Goal: Task Accomplishment & Management: Use online tool/utility

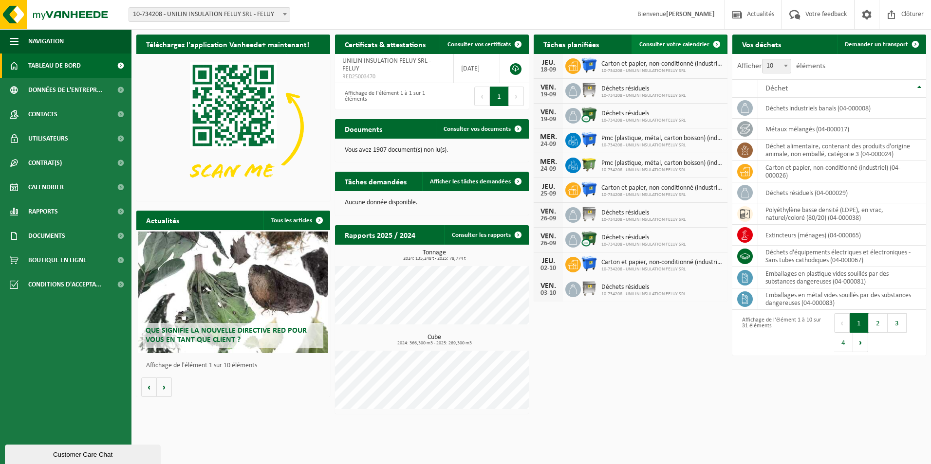
click at [678, 42] on span "Consulter votre calendrier" at bounding box center [674, 44] width 70 height 6
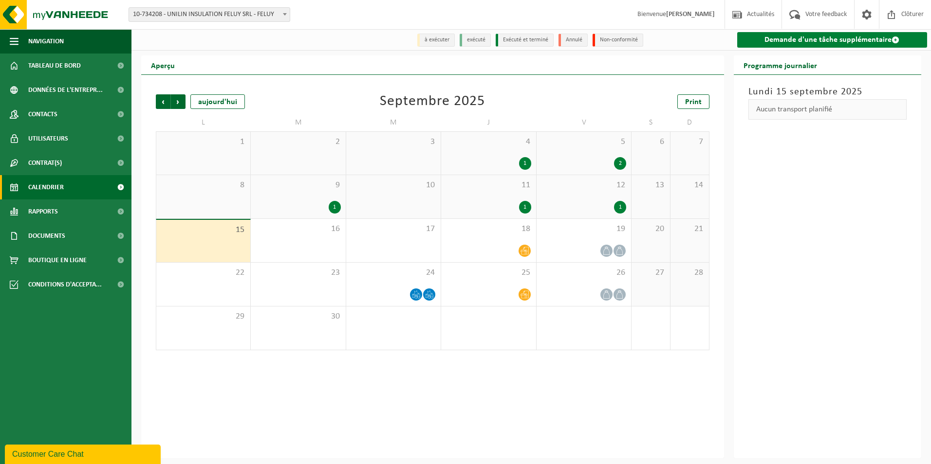
click at [786, 48] on link "Demande d'une tâche supplémentaire" at bounding box center [832, 40] width 190 height 16
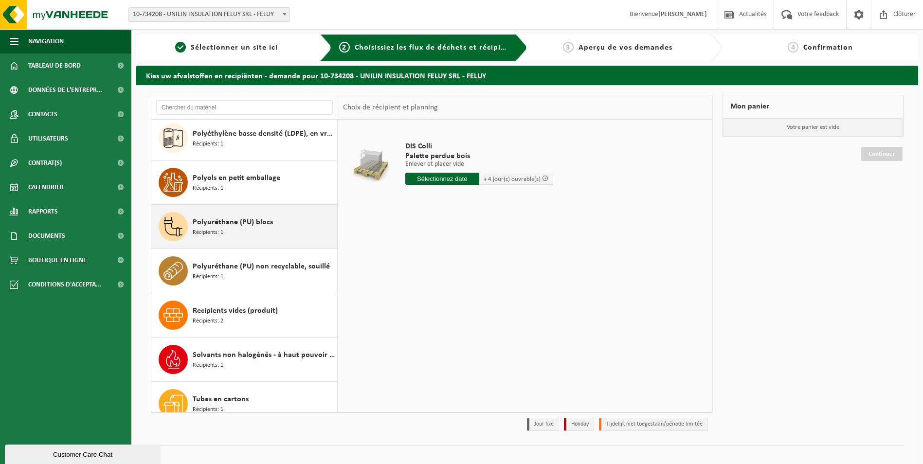
scroll to position [1036, 0]
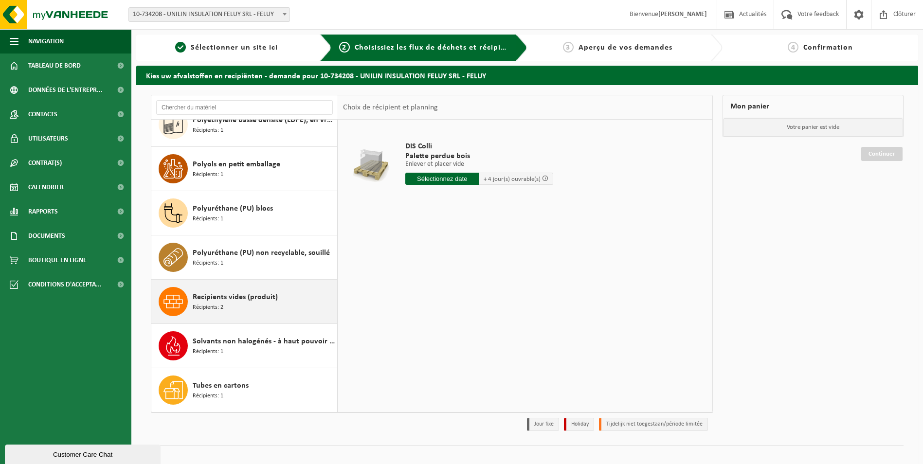
click at [257, 310] on div "Recipients vides (produit) Récipients: 2" at bounding box center [264, 301] width 142 height 29
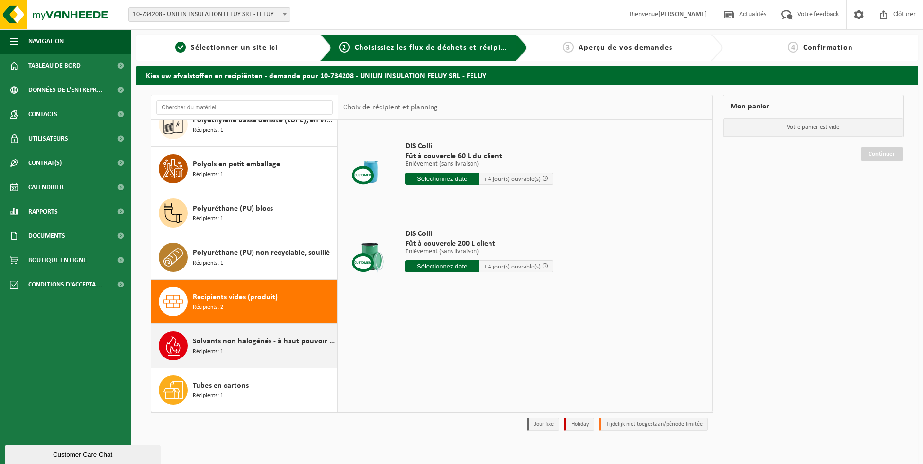
click at [225, 355] on div "Solvants non halogénés - à haut pouvoir calorifique en petits emballages (<200L…" at bounding box center [264, 345] width 142 height 29
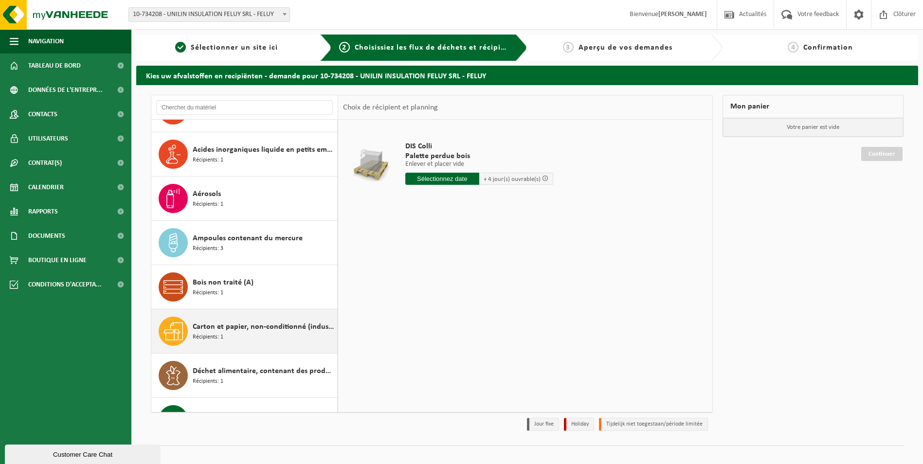
scroll to position [0, 0]
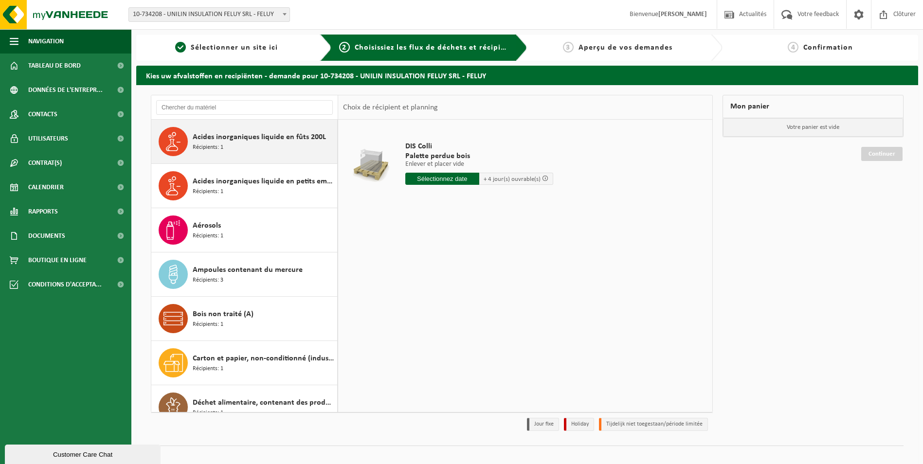
click at [278, 149] on div "Acides inorganiques liquide en fûts 200L Récipients: 1" at bounding box center [264, 141] width 142 height 29
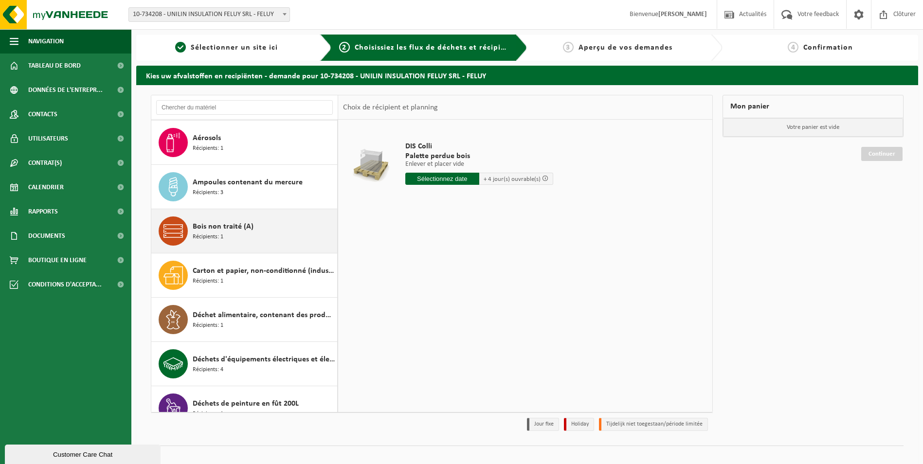
scroll to position [146, 0]
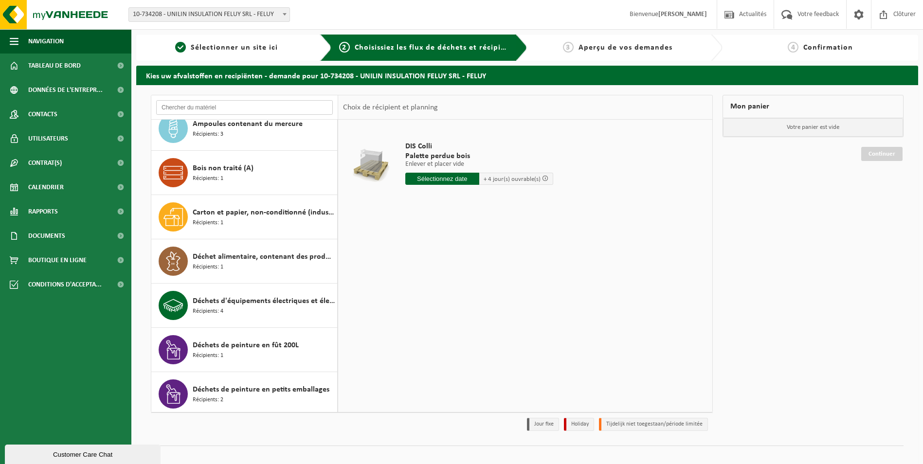
click at [200, 109] on input "text" at bounding box center [244, 107] width 177 height 15
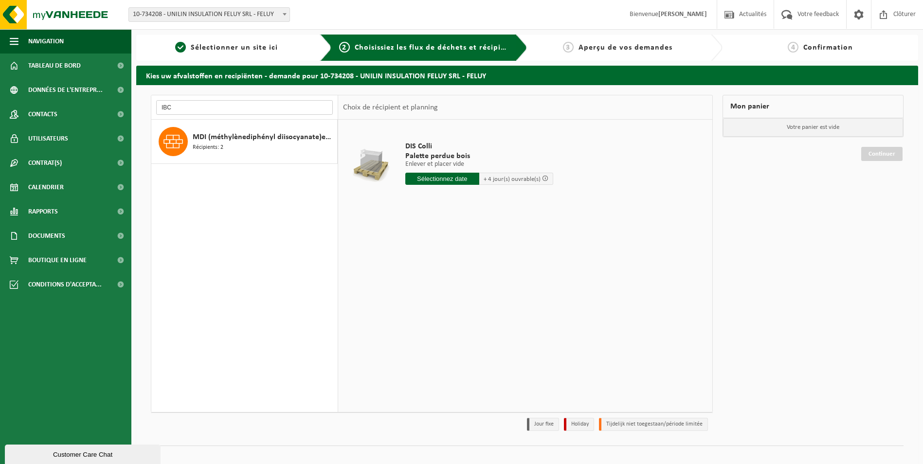
type input "IBC"
click at [210, 231] on div "Acides inorganiques liquide en fûts 200L Récipients: 1 Acides inorganiques liqu…" at bounding box center [244, 266] width 187 height 293
click at [221, 152] on div "MDI (méthylènediphényl diisocyanate)en IBC Récipients: 2" at bounding box center [264, 141] width 142 height 29
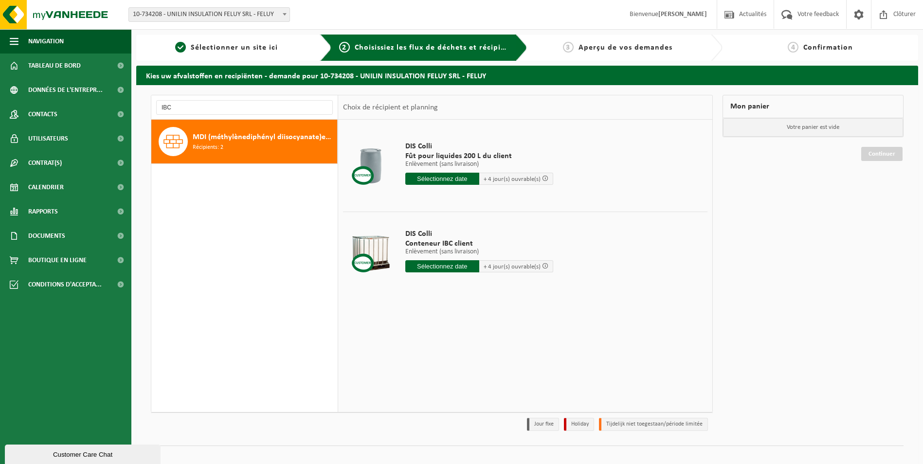
click at [441, 245] on span "Conteneur IBC client" at bounding box center [479, 244] width 148 height 10
drag, startPoint x: 188, startPoint y: 109, endPoint x: 119, endPoint y: 109, distance: 68.6
click at [119, 109] on div "Navigation Actualités Votre feedback Clôturer Tableau de bord Données de l'entr…" at bounding box center [461, 238] width 923 height 476
type input "I"
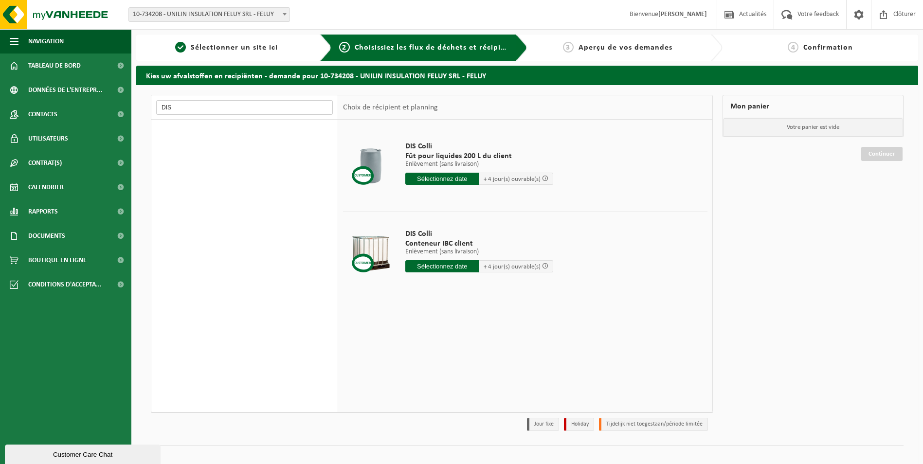
type input "DIS"
click at [428, 267] on input "text" at bounding box center [442, 266] width 74 height 12
click at [655, 293] on td "DIS Colli Conteneur IBC client Enlèvement (sans livraison) Enlèvement (sans liv…" at bounding box center [553, 253] width 310 height 83
click at [243, 49] on span "Sélectionner un site ici" at bounding box center [234, 48] width 87 height 8
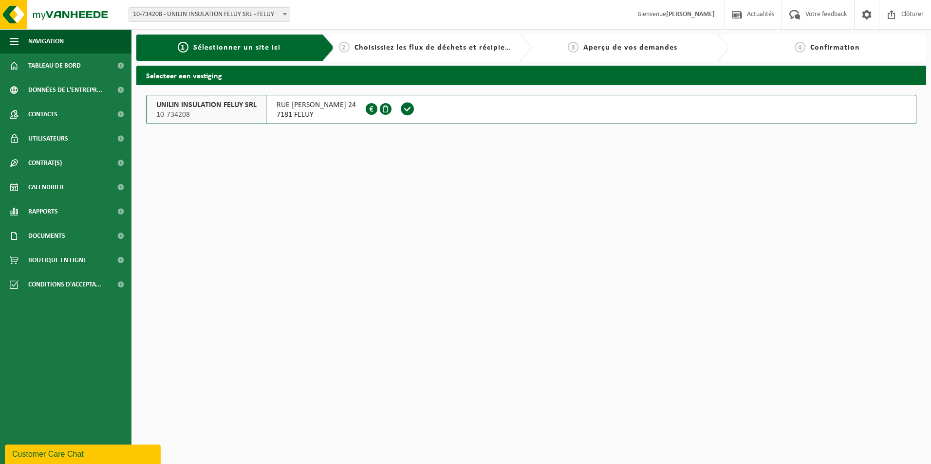
click at [444, 52] on div "2 Choisissiez les flux de déchets et récipients" at bounding box center [425, 48] width 173 height 12
click at [452, 48] on span "Choisissiez les flux de déchets et récipients" at bounding box center [435, 48] width 162 height 8
click at [50, 71] on span "Tableau de bord" at bounding box center [54, 66] width 53 height 24
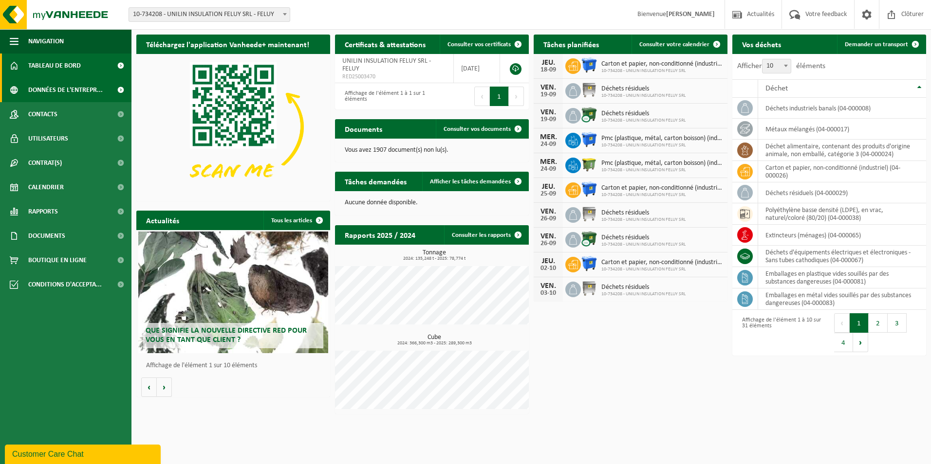
click at [39, 91] on span "Données de l'entrepr..." at bounding box center [65, 90] width 74 height 24
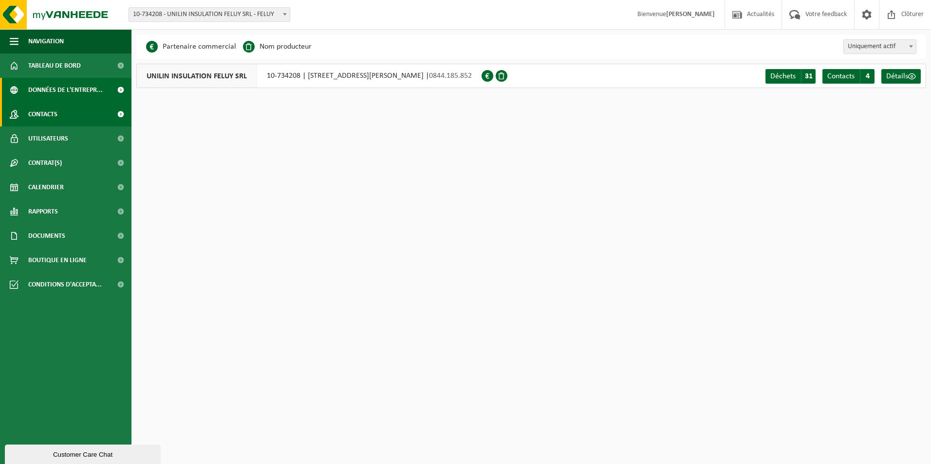
click at [52, 119] on span "Contacts" at bounding box center [42, 114] width 29 height 24
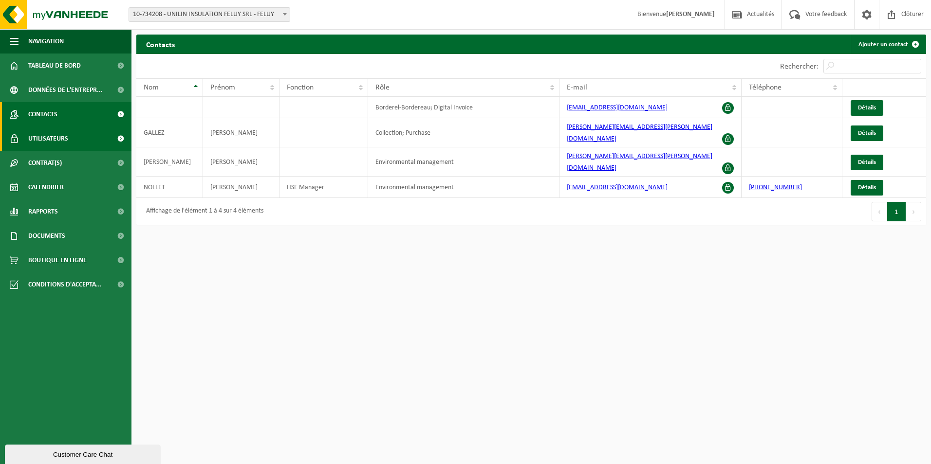
click at [53, 132] on span "Utilisateurs" at bounding box center [48, 139] width 40 height 24
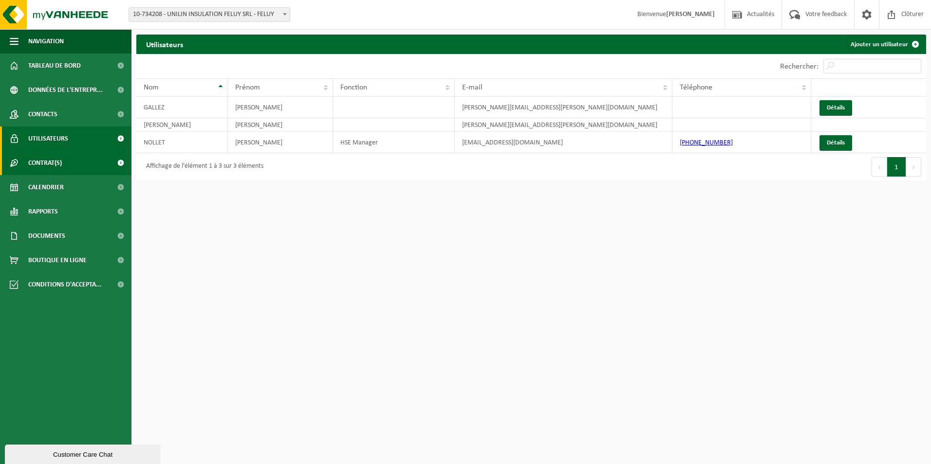
click at [53, 160] on span "Contrat(s)" at bounding box center [45, 163] width 34 height 24
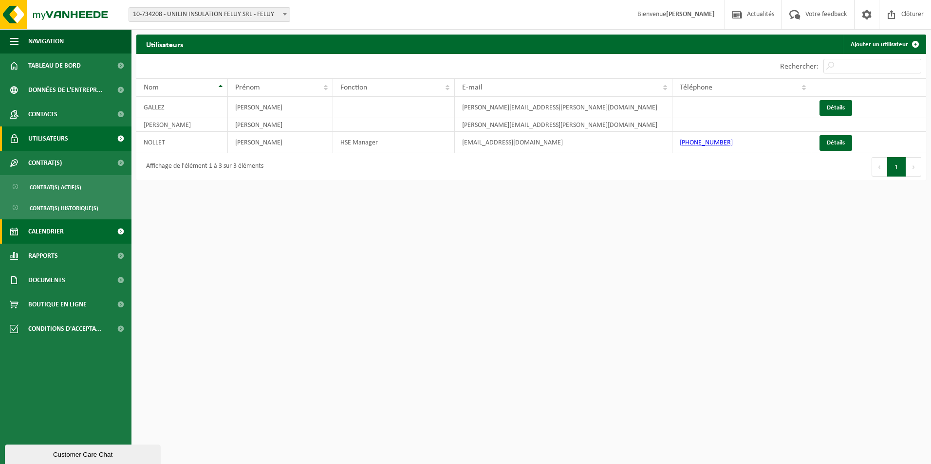
click at [48, 231] on span "Calendrier" at bounding box center [46, 232] width 36 height 24
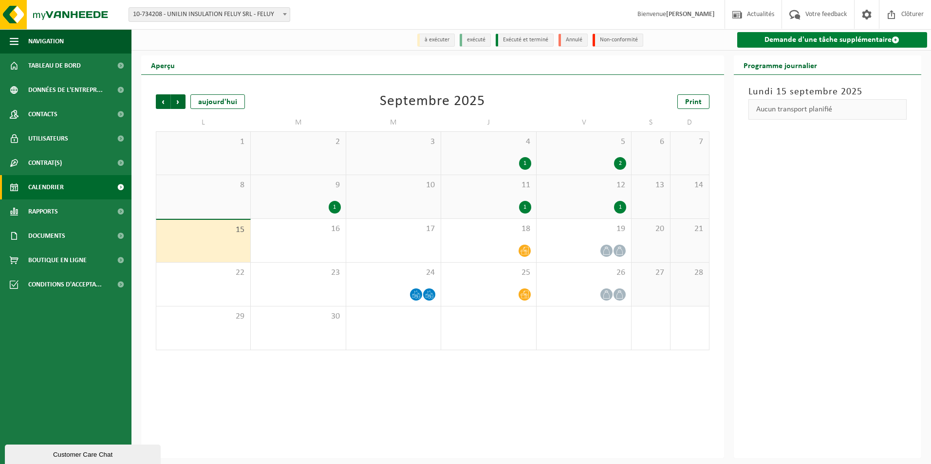
click at [799, 42] on link "Demande d'une tâche supplémentaire" at bounding box center [832, 40] width 190 height 16
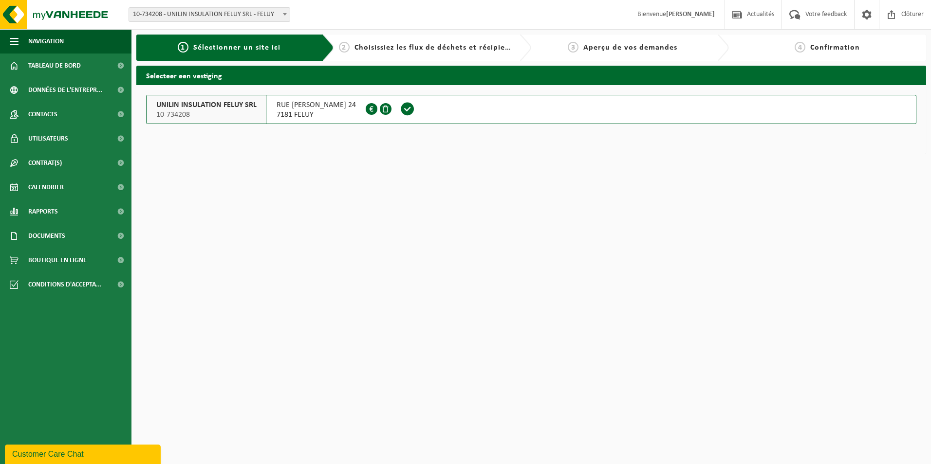
click at [404, 110] on span at bounding box center [407, 109] width 15 height 15
